Goal: Task Accomplishment & Management: Manage account settings

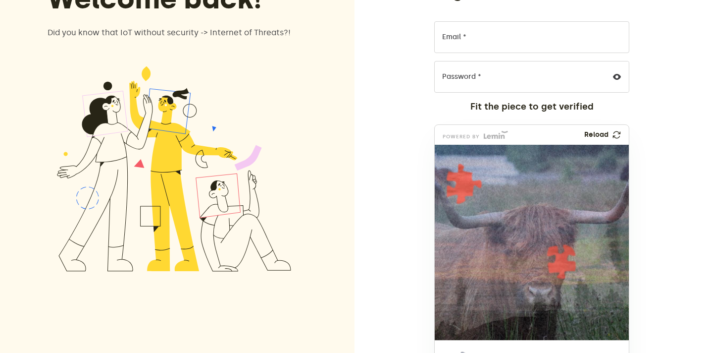
scroll to position [130, 0]
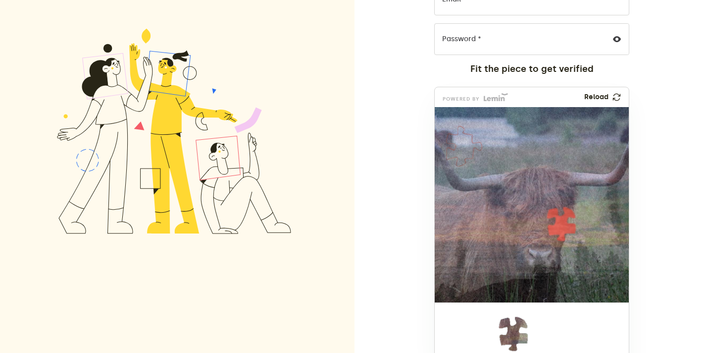
drag, startPoint x: 449, startPoint y: 333, endPoint x: 448, endPoint y: 147, distance: 186.2
click at [448, 147] on img at bounding box center [461, 211] width 449 height 195
drag, startPoint x: 507, startPoint y: 343, endPoint x: 555, endPoint y: 233, distance: 120.3
click at [555, 233] on img at bounding box center [495, 289] width 449 height 195
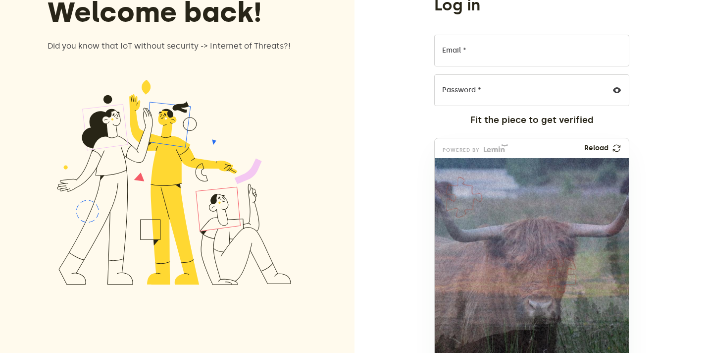
scroll to position [0, 0]
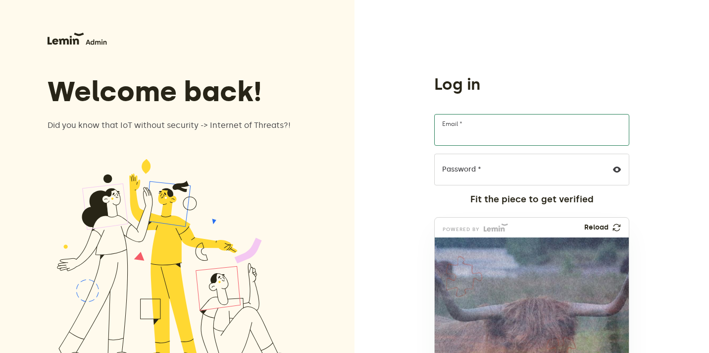
click at [483, 133] on input "Email *" at bounding box center [531, 130] width 195 height 32
type input "furkanyagbasan+admin@creainc.us"
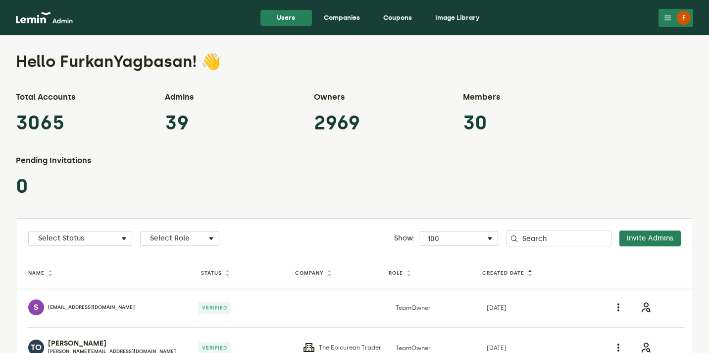
click at [341, 3] on nav "Users Companies Coupons Image Library F F FurkanYagbasan furkanyagbasan+admin@c…" at bounding box center [354, 18] width 709 height 36
click at [341, 8] on nav "Users Companies Coupons Image Library F F FurkanYagbasan furkanyagbasan+admin@c…" at bounding box center [354, 18] width 709 height 36
click at [348, 24] on link "Companies" at bounding box center [342, 18] width 52 height 16
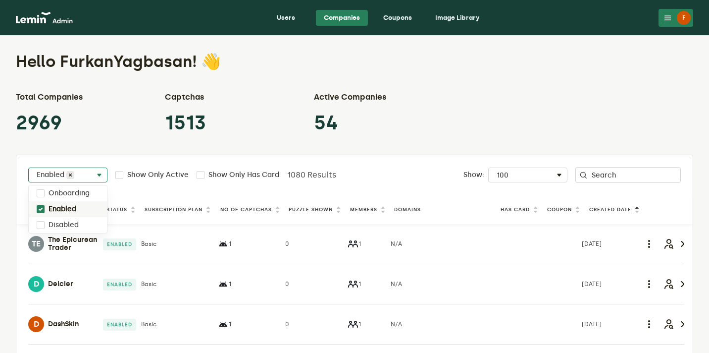
click at [76, 171] on div "Select Status Enabled" at bounding box center [68, 177] width 78 height 12
click at [66, 225] on label "Disabled" at bounding box center [64, 225] width 30 height 8
checkbox input "true"
click at [76, 213] on div "Enabled" at bounding box center [86, 209] width 115 height 16
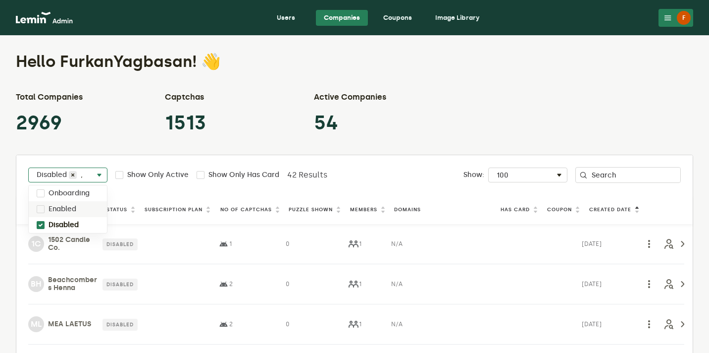
click at [78, 210] on div "Enabled" at bounding box center [68, 209] width 78 height 16
checkbox input "true"
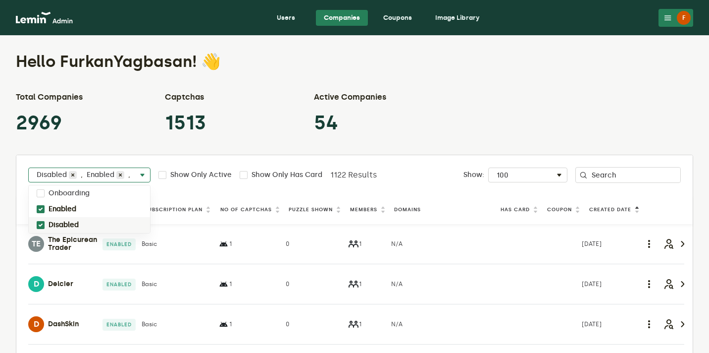
click at [77, 225] on label "Disabled" at bounding box center [64, 225] width 30 height 8
checkbox input "false"
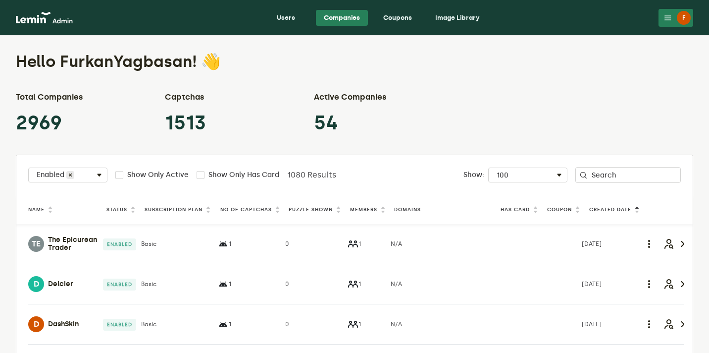
click at [407, 138] on div "Hello FurkanYagbasan! 👋 Total Companies 2969 Captchas 1513 Active Companies 54 …" at bounding box center [354, 225] width 709 height 378
click at [322, 210] on label "Puzzle Shown" at bounding box center [311, 210] width 44 height 8
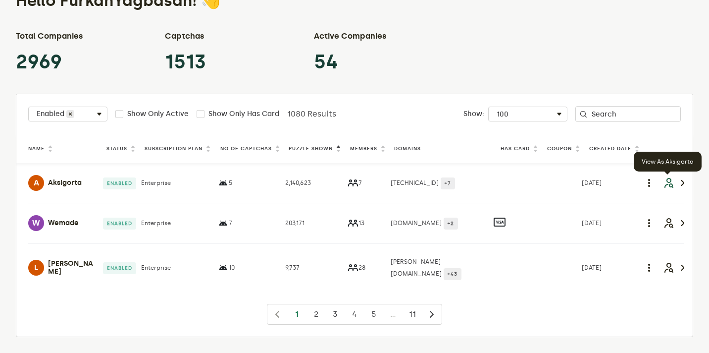
click at [669, 182] on icon "button" at bounding box center [669, 183] width 12 height 12
click at [669, 183] on icon "button" at bounding box center [669, 183] width 12 height 12
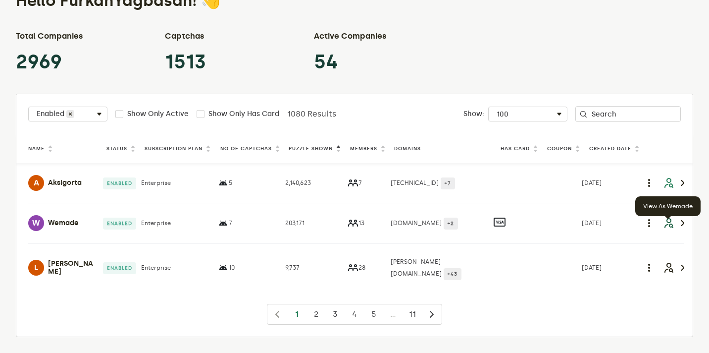
click at [663, 229] on icon "button" at bounding box center [669, 223] width 12 height 12
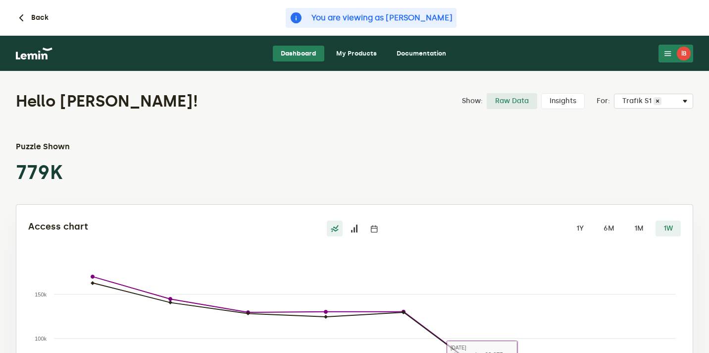
click at [360, 53] on link "My Products" at bounding box center [356, 54] width 56 height 16
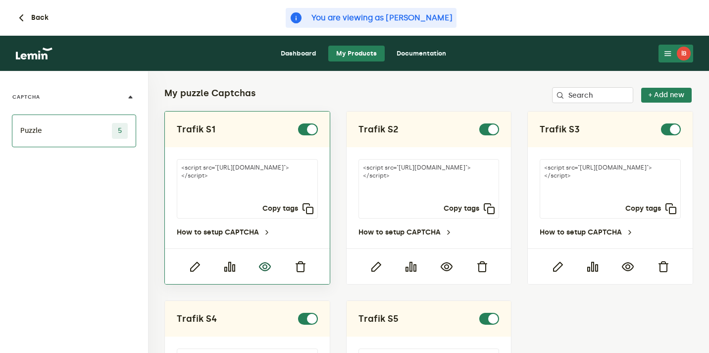
click at [263, 265] on icon "button" at bounding box center [265, 267] width 12 height 12
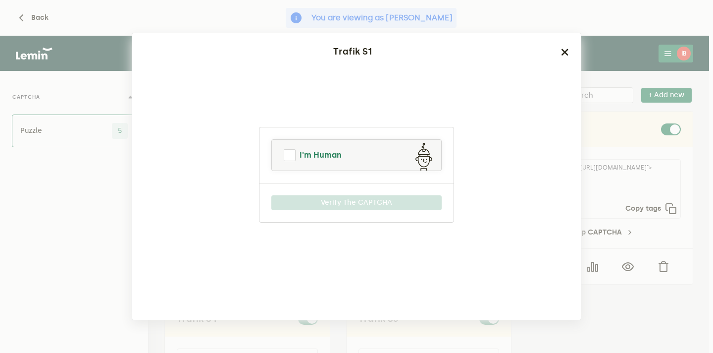
click at [360, 155] on link "I'm Human" at bounding box center [356, 155] width 169 height 24
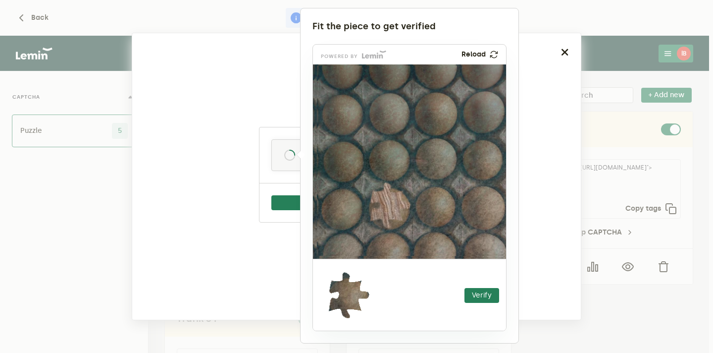
click at [615, 40] on div at bounding box center [356, 176] width 713 height 353
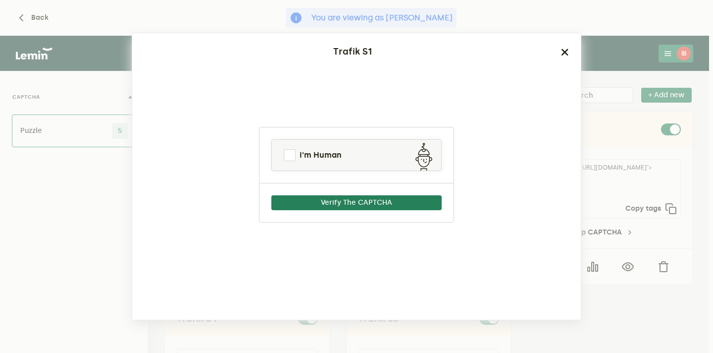
click at [615, 40] on ngb-modal-window "Trafik S1 I'm Human Verify The CAPTCHA" at bounding box center [356, 176] width 713 height 353
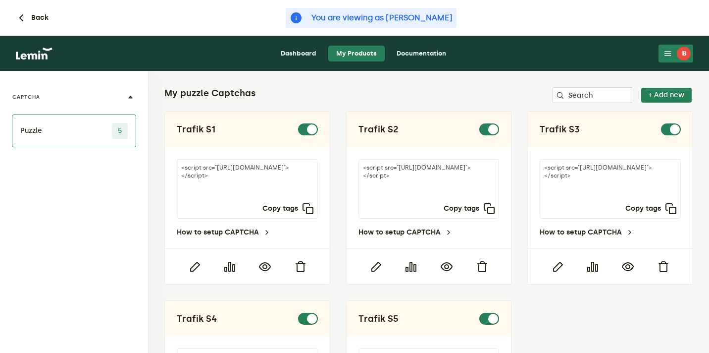
click at [676, 53] on button "İB" at bounding box center [676, 54] width 35 height 18
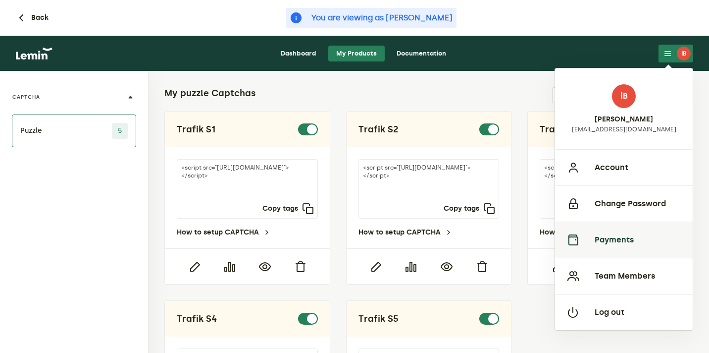
click at [625, 235] on button "Payments" at bounding box center [624, 239] width 138 height 36
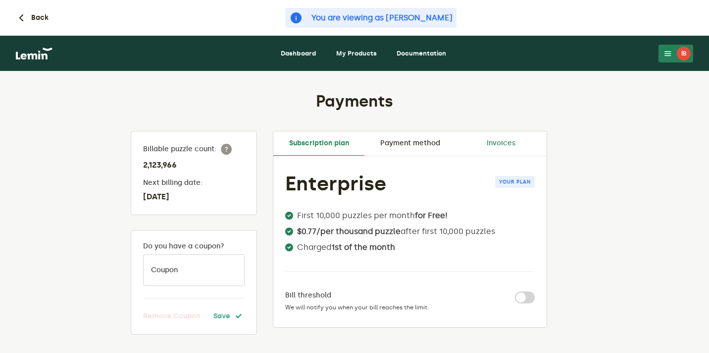
click at [493, 142] on link "Invoices" at bounding box center [501, 143] width 91 height 24
